Goal: Information Seeking & Learning: Learn about a topic

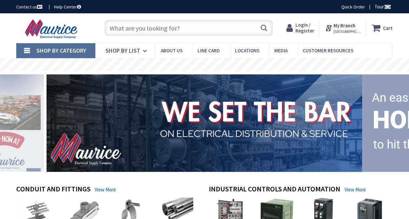
click at [136, 27] on input "text" at bounding box center [188, 28] width 169 height 16
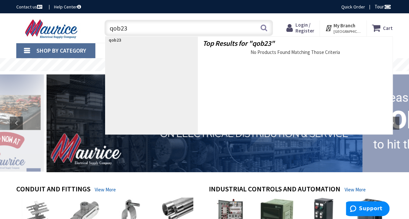
type input "qob235"
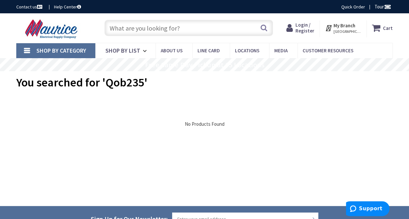
click at [188, 32] on input "text" at bounding box center [188, 28] width 169 height 16
click at [206, 54] on link "Line Card" at bounding box center [210, 50] width 37 height 15
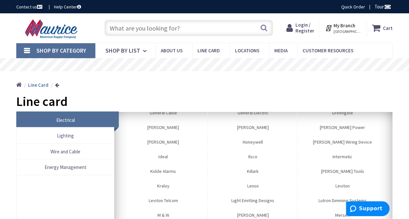
scroll to position [209, 0]
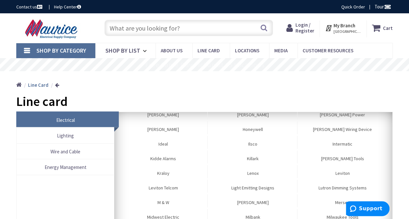
click at [68, 172] on link "Energy Management" at bounding box center [65, 167] width 97 height 15
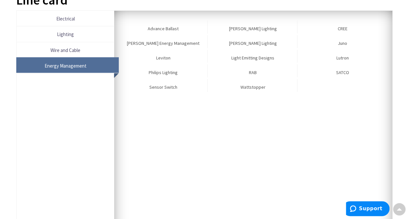
scroll to position [112, 0]
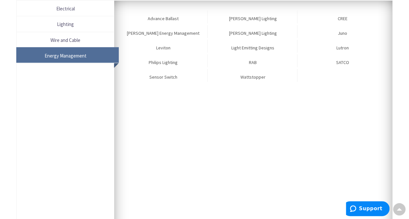
click at [76, 41] on span "Wire and Cable" at bounding box center [65, 40] width 90 height 9
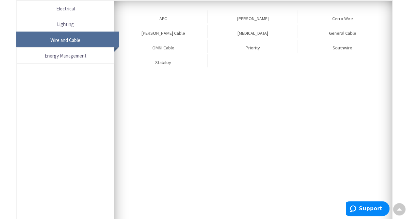
click at [69, 25] on span "Lighting" at bounding box center [65, 24] width 90 height 9
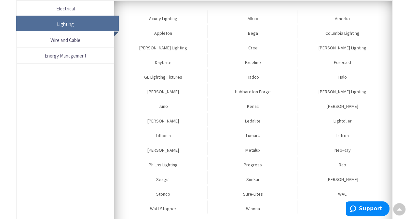
click at [66, 11] on span "Electrical" at bounding box center [65, 8] width 90 height 9
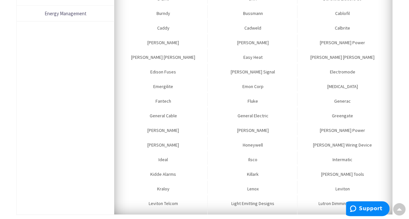
scroll to position [0, 0]
